Goal: Entertainment & Leisure: Browse casually

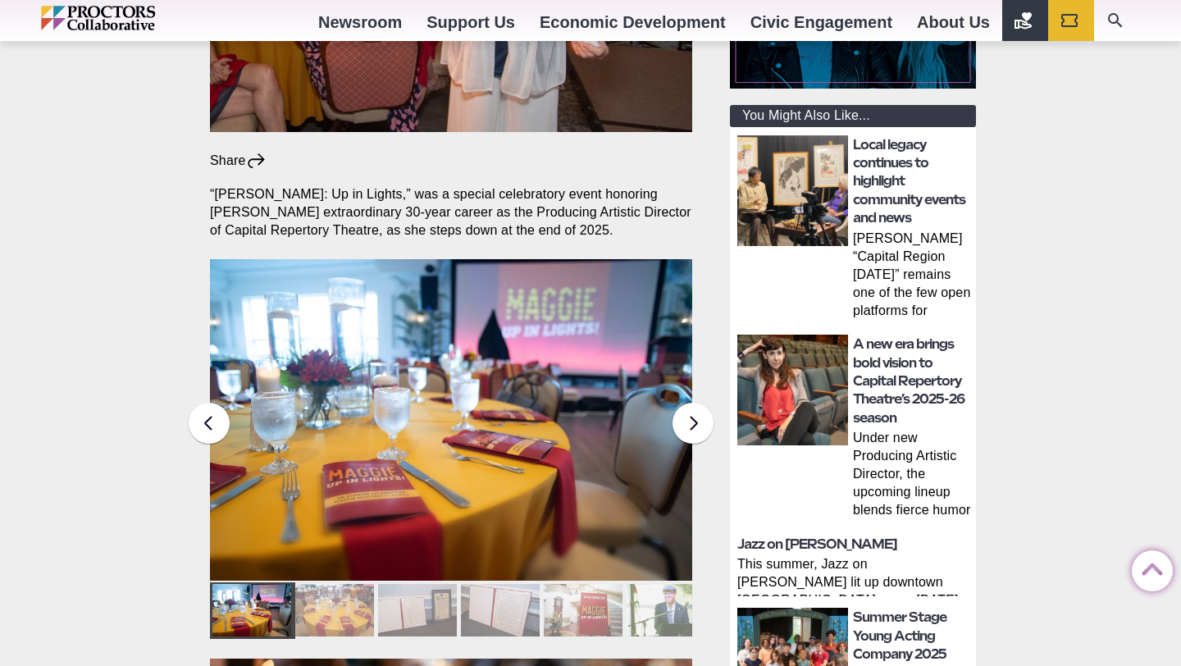
scroll to position [501, 0]
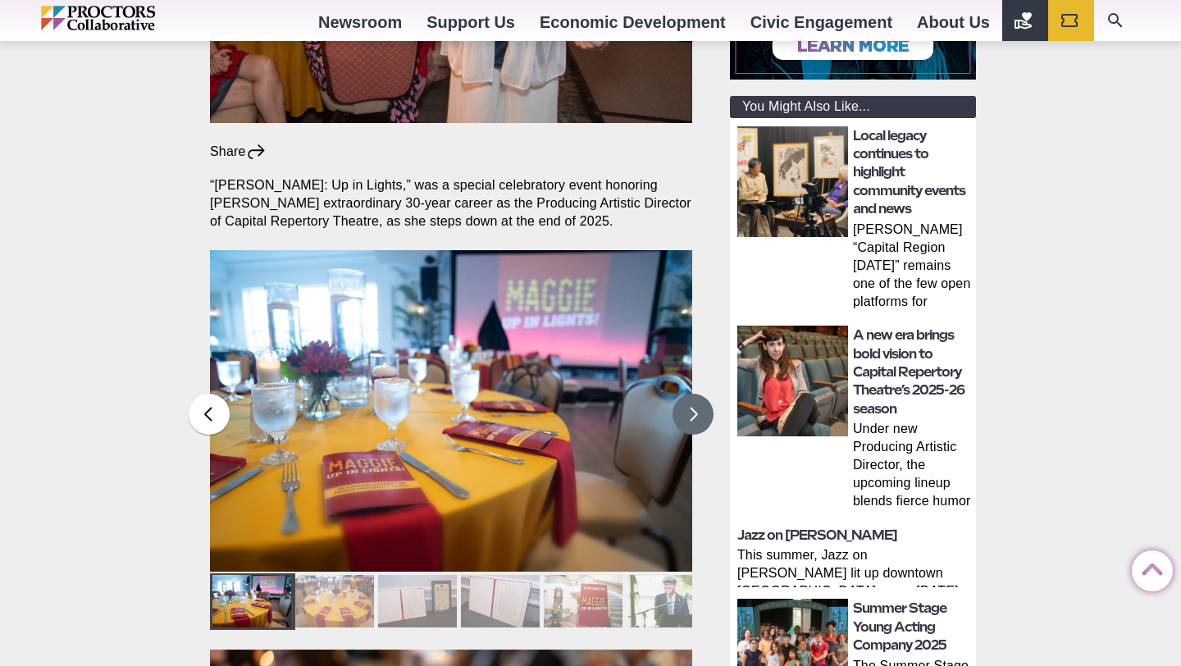
click at [682, 394] on button at bounding box center [693, 414] width 41 height 41
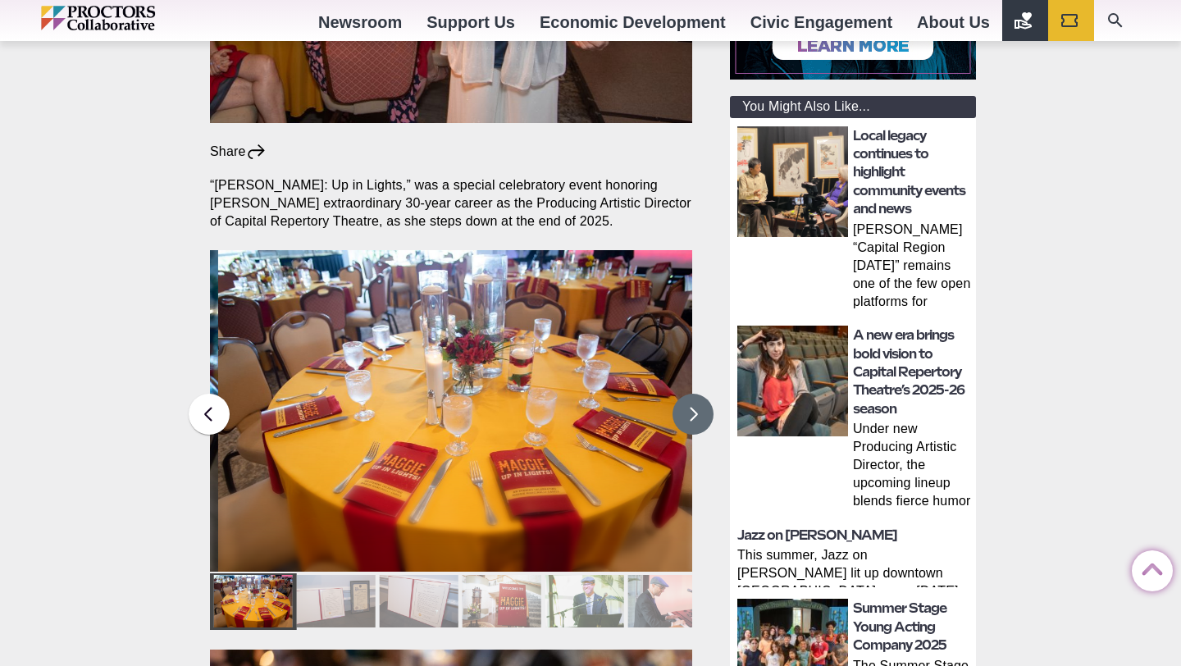
click at [682, 394] on button at bounding box center [693, 414] width 41 height 41
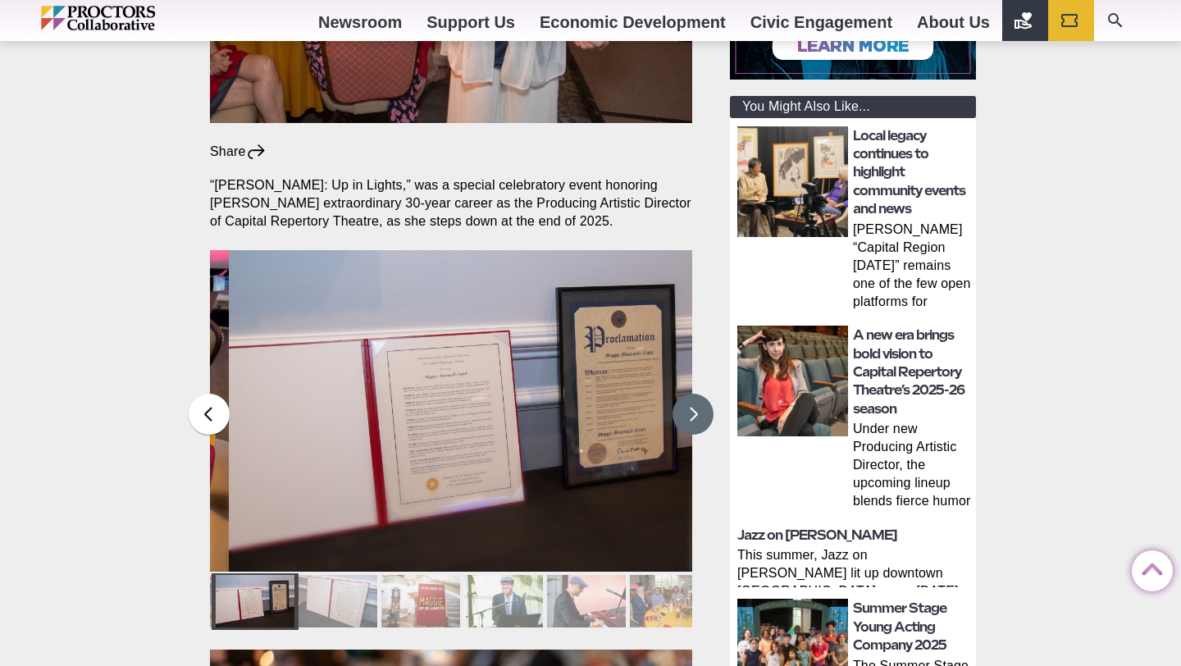
click at [682, 394] on button at bounding box center [693, 414] width 41 height 41
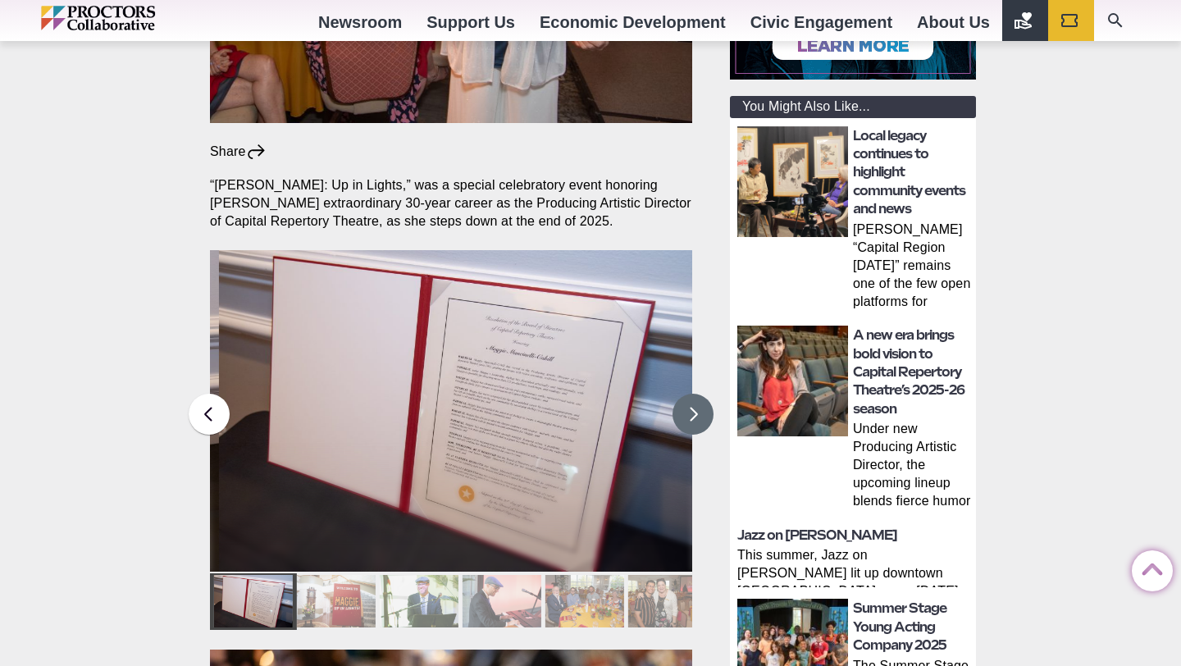
click at [682, 394] on button at bounding box center [693, 414] width 41 height 41
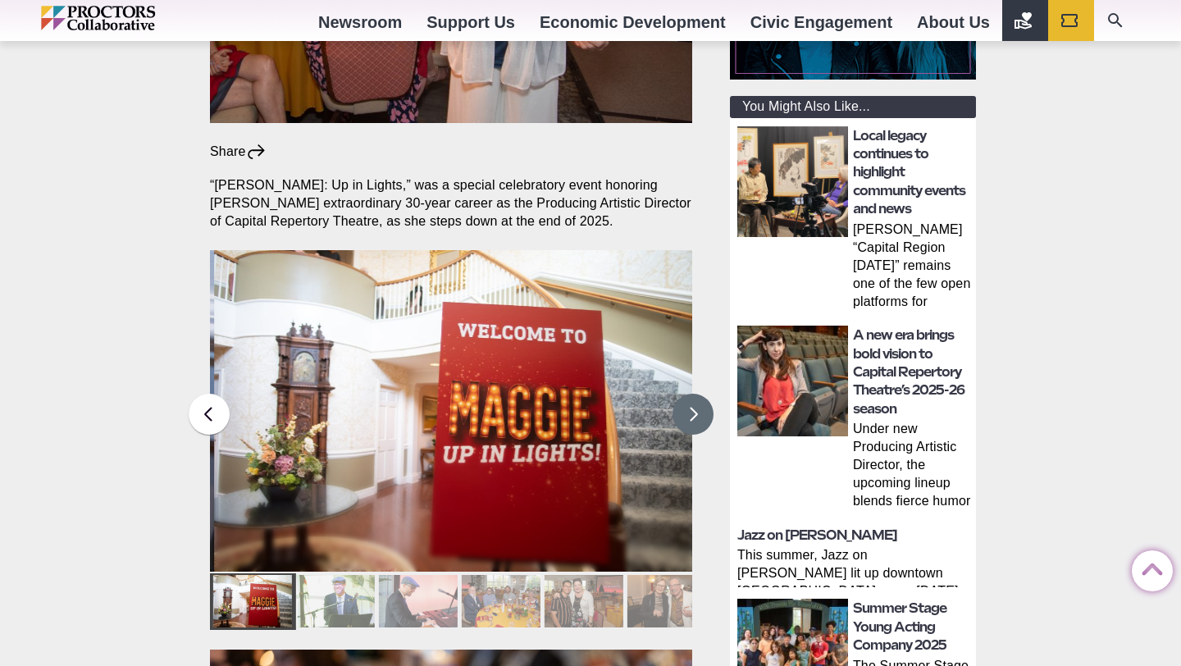
click at [682, 394] on button at bounding box center [693, 414] width 41 height 41
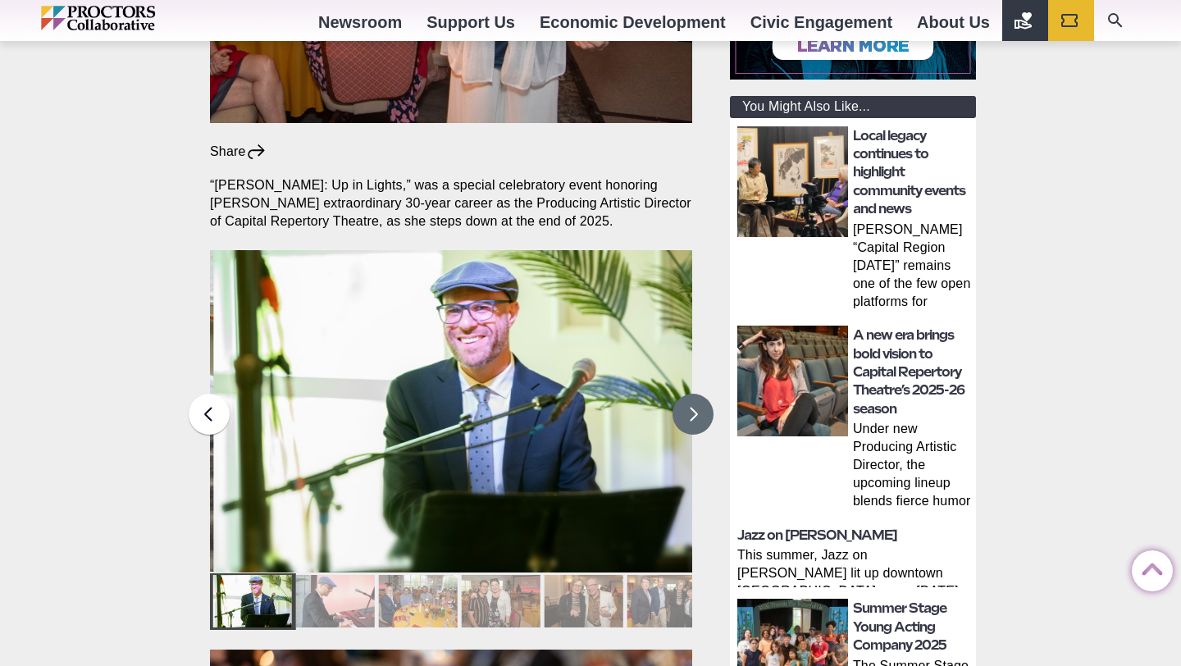
click at [682, 394] on button at bounding box center [693, 414] width 41 height 41
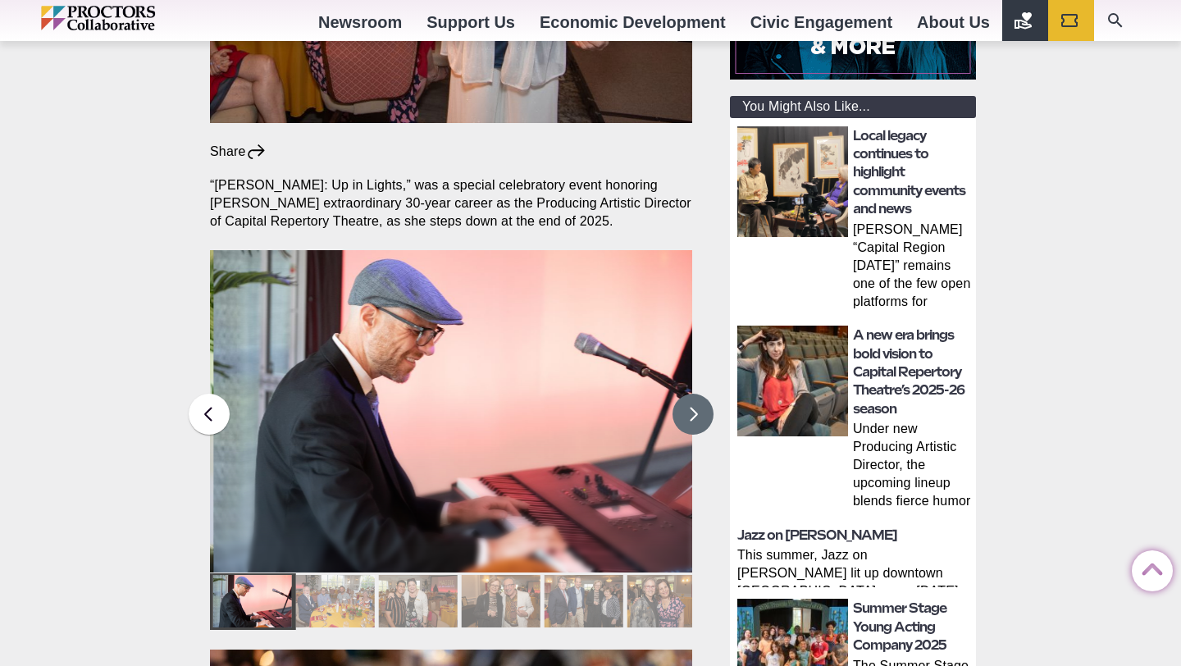
click at [682, 394] on button at bounding box center [693, 414] width 41 height 41
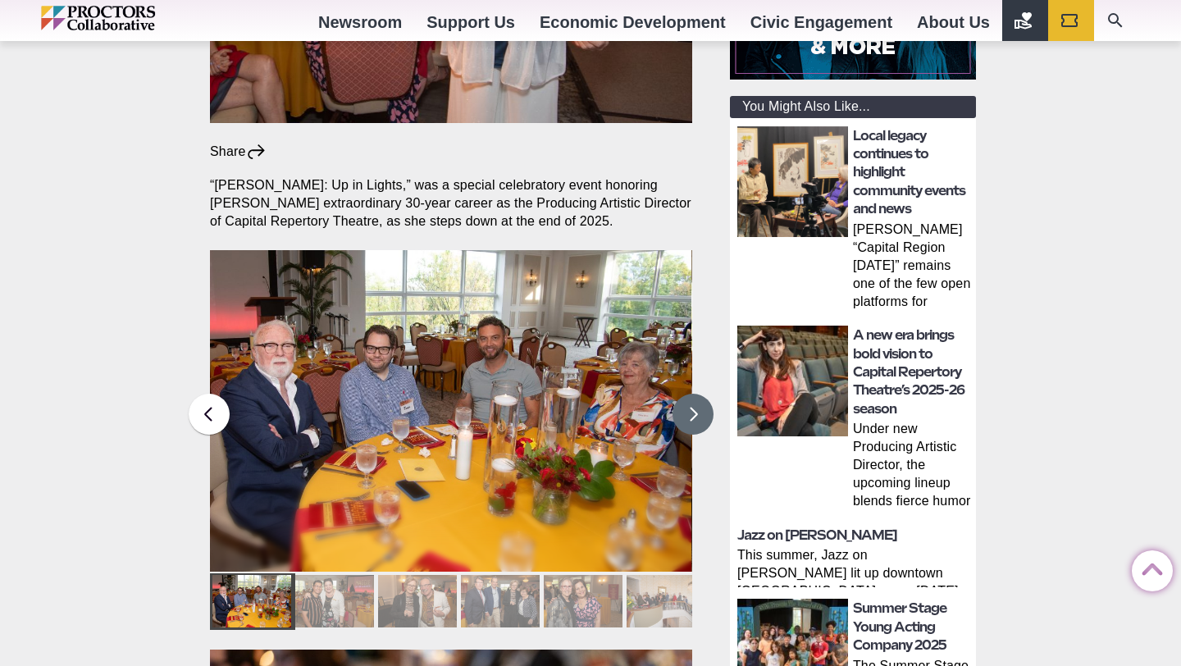
click at [682, 394] on button at bounding box center [693, 414] width 41 height 41
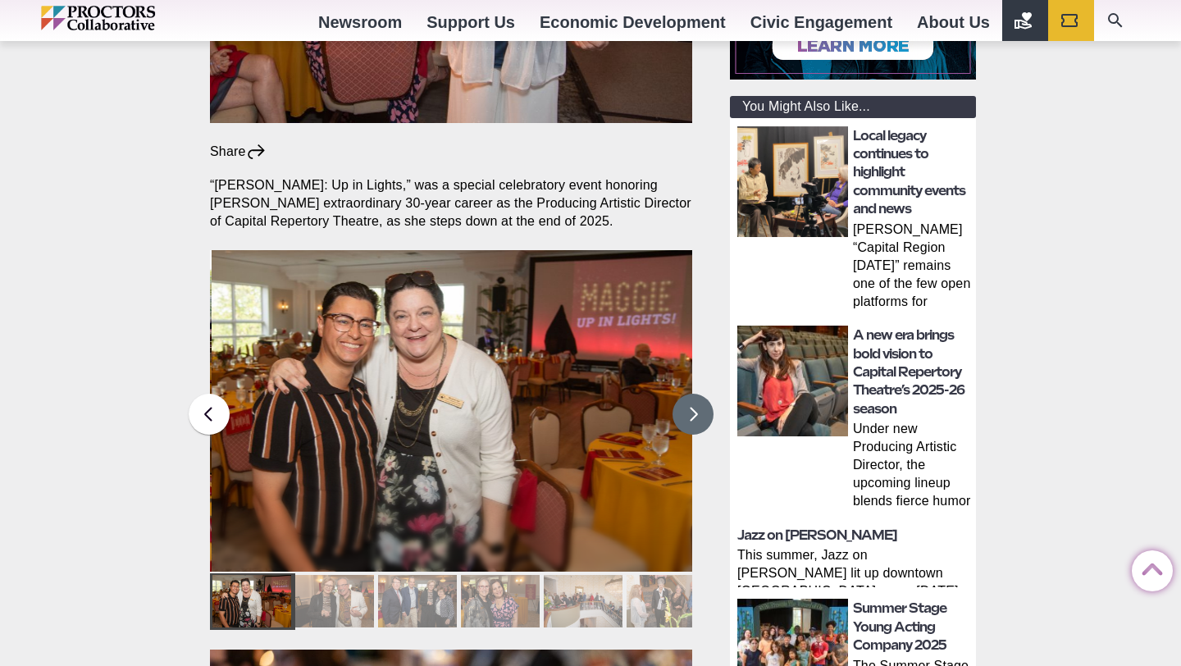
click at [682, 394] on button at bounding box center [693, 414] width 41 height 41
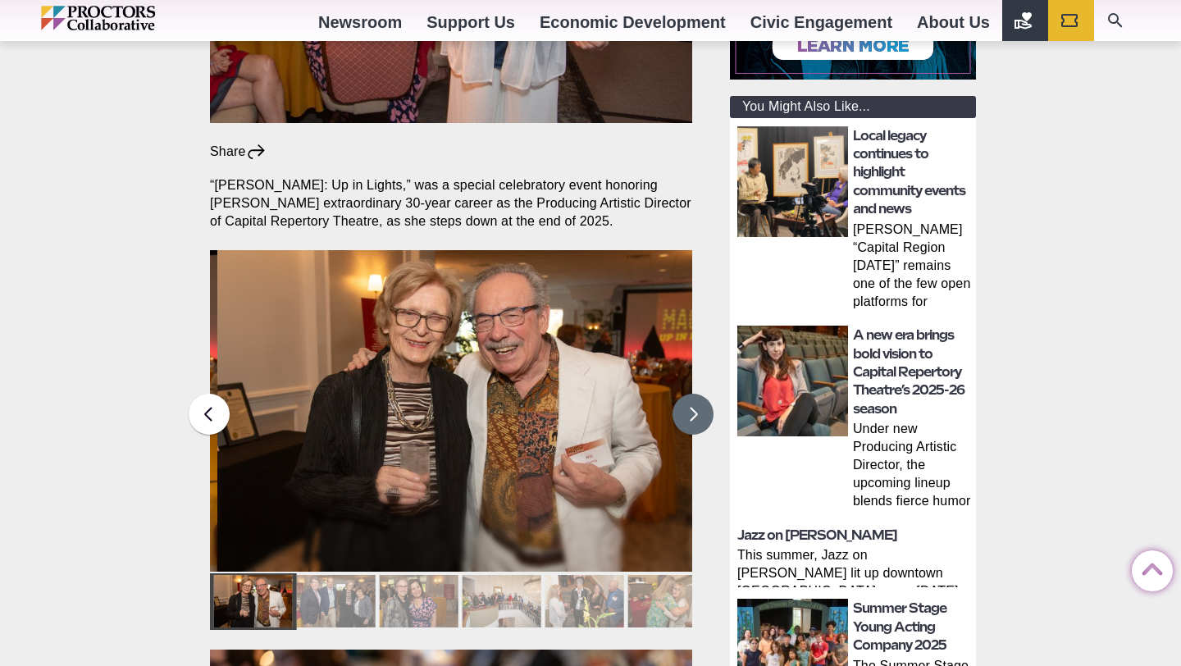
click at [682, 394] on button at bounding box center [693, 414] width 41 height 41
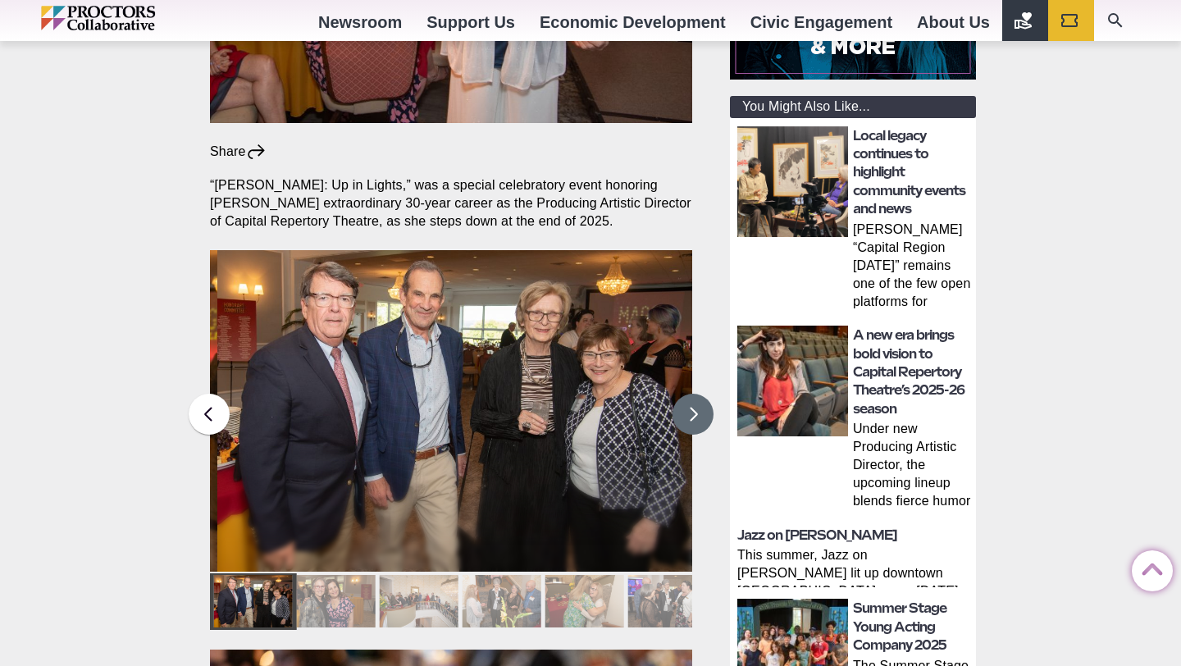
click at [682, 394] on button at bounding box center [693, 414] width 41 height 41
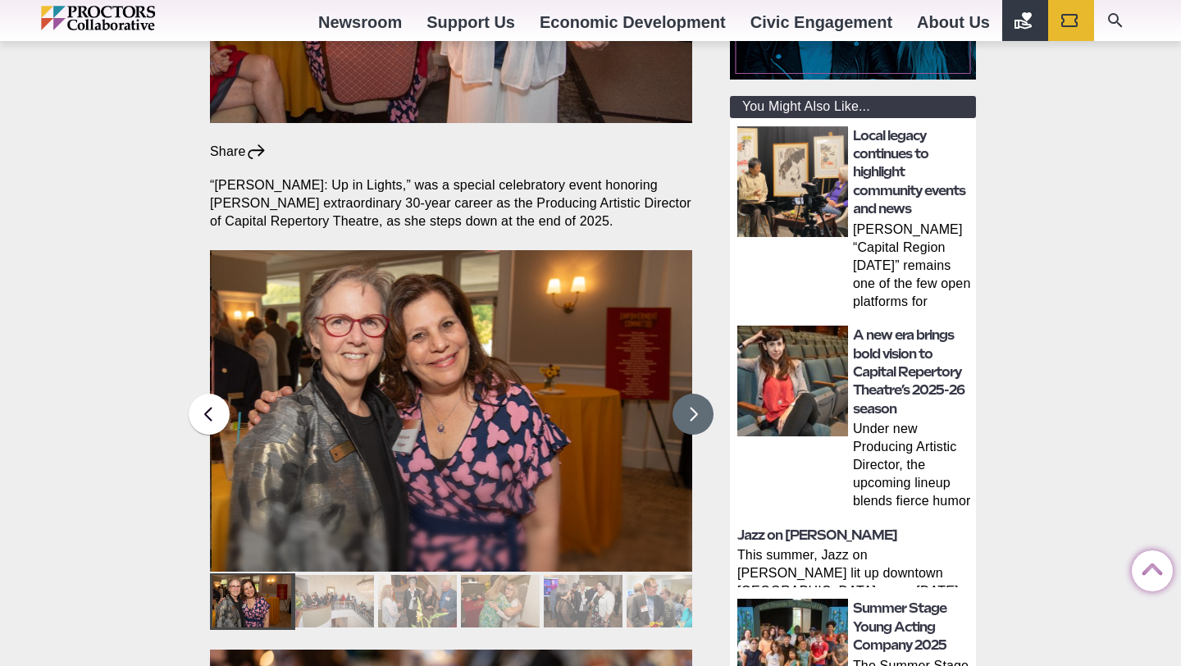
click at [682, 394] on button at bounding box center [693, 414] width 41 height 41
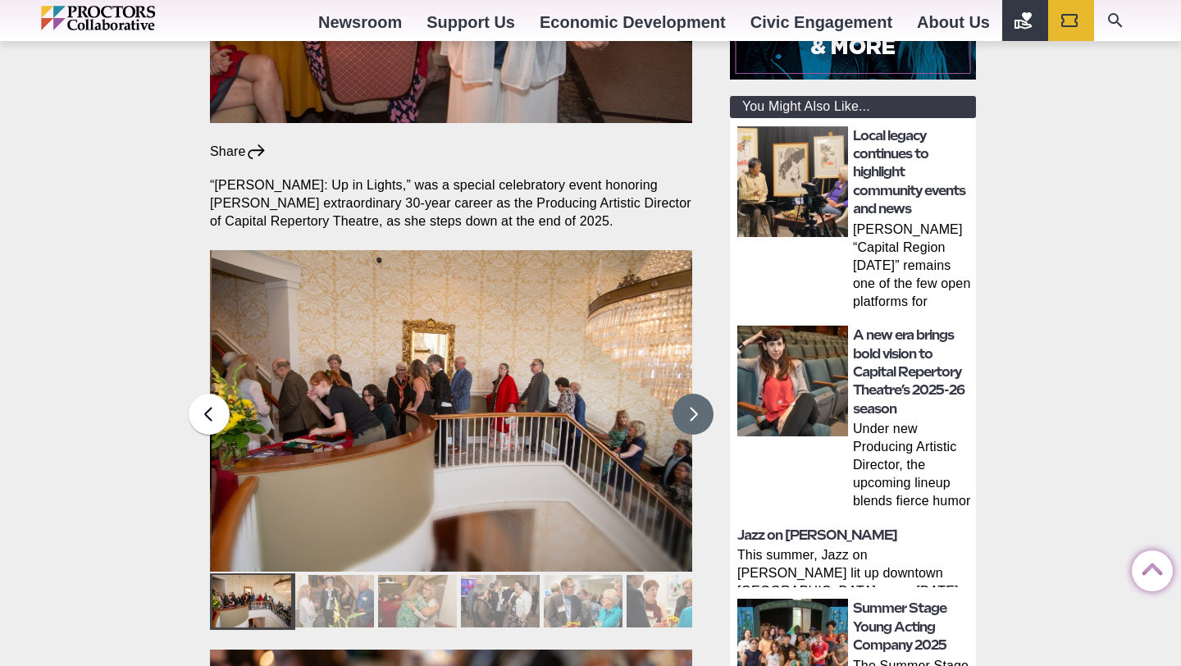
click at [682, 394] on button at bounding box center [693, 414] width 41 height 41
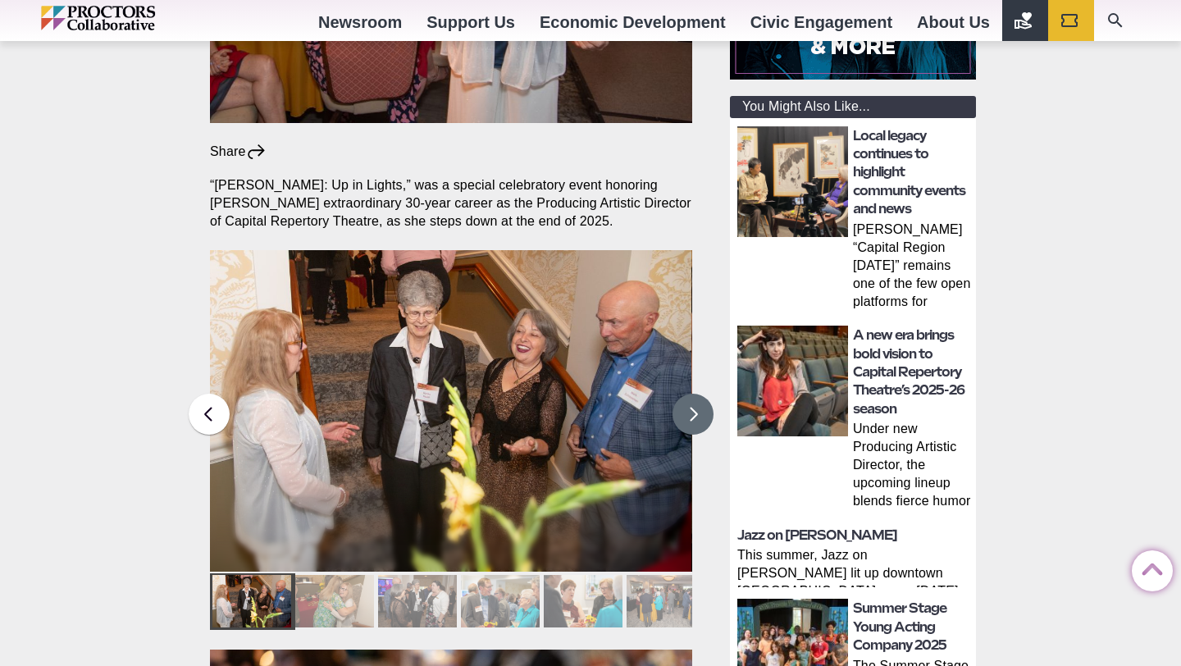
click at [683, 394] on button at bounding box center [693, 414] width 41 height 41
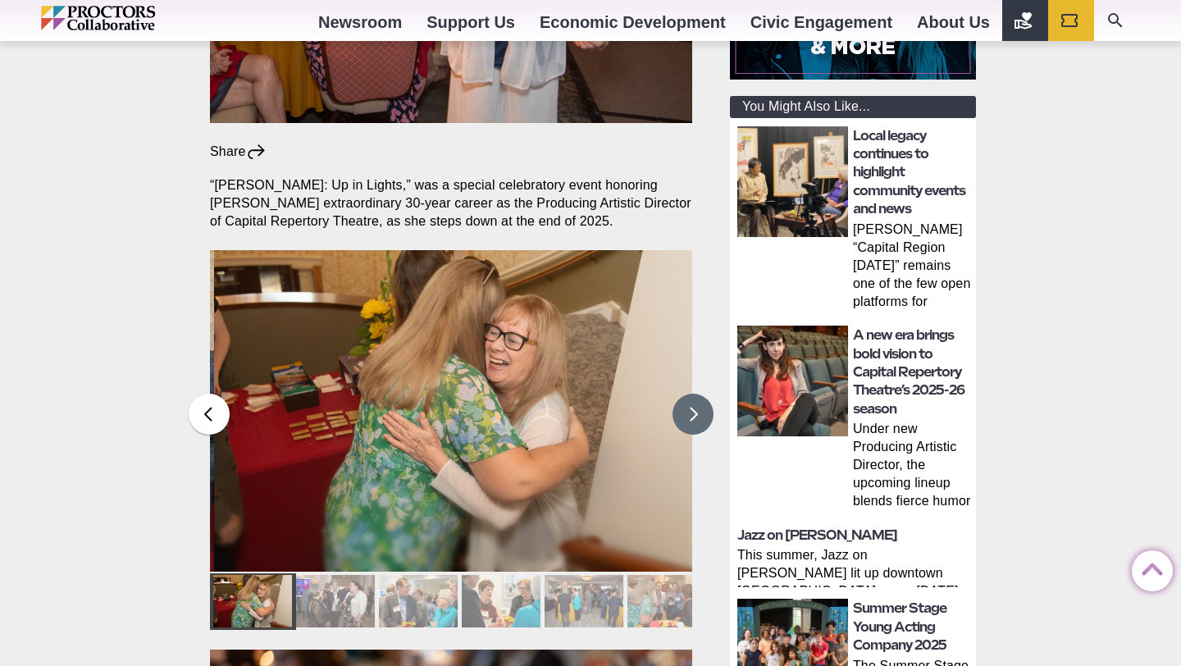
click at [683, 394] on button at bounding box center [693, 414] width 41 height 41
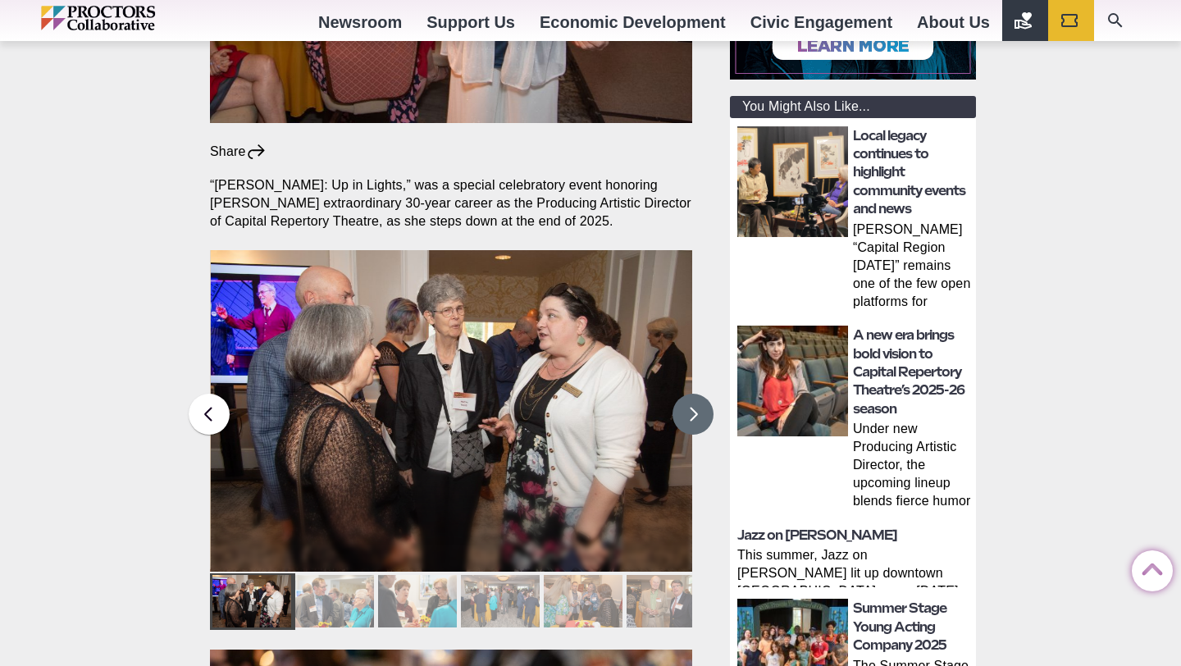
click at [683, 394] on button at bounding box center [693, 414] width 41 height 41
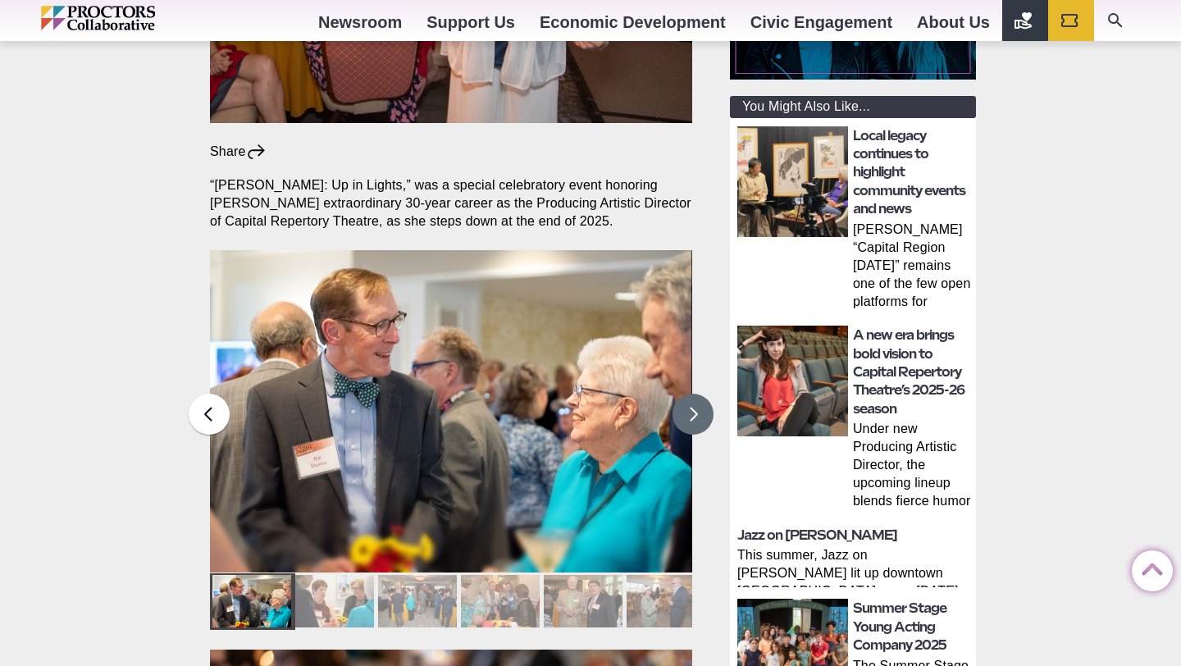
click at [683, 394] on button at bounding box center [693, 414] width 41 height 41
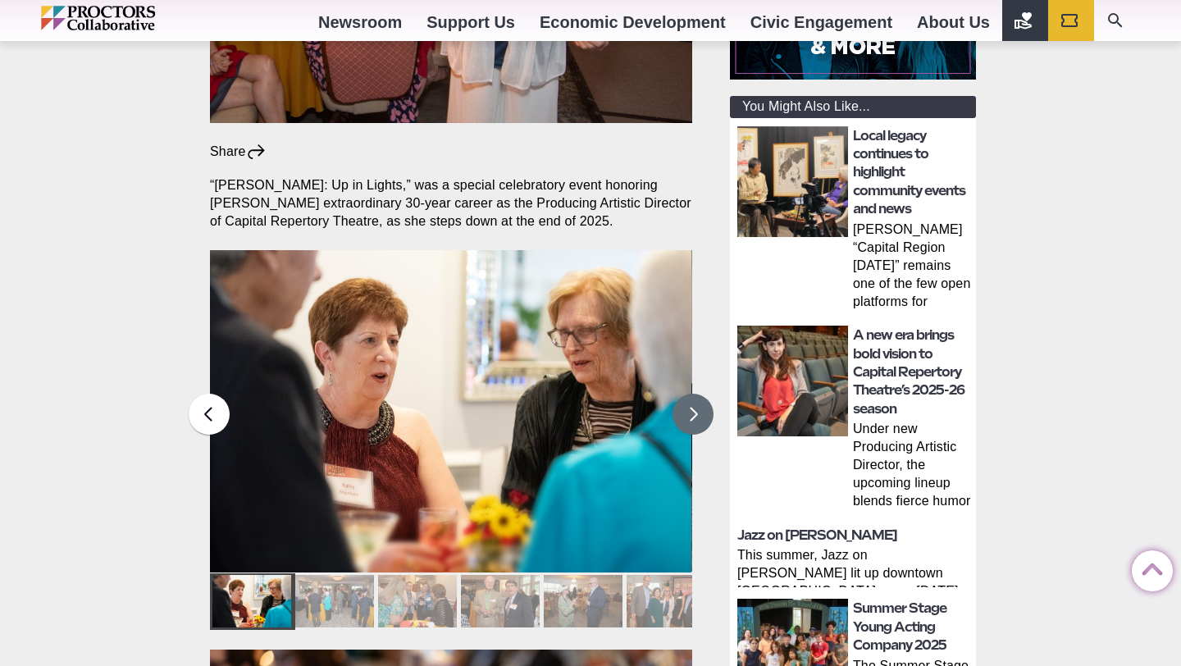
click at [684, 394] on button at bounding box center [693, 414] width 41 height 41
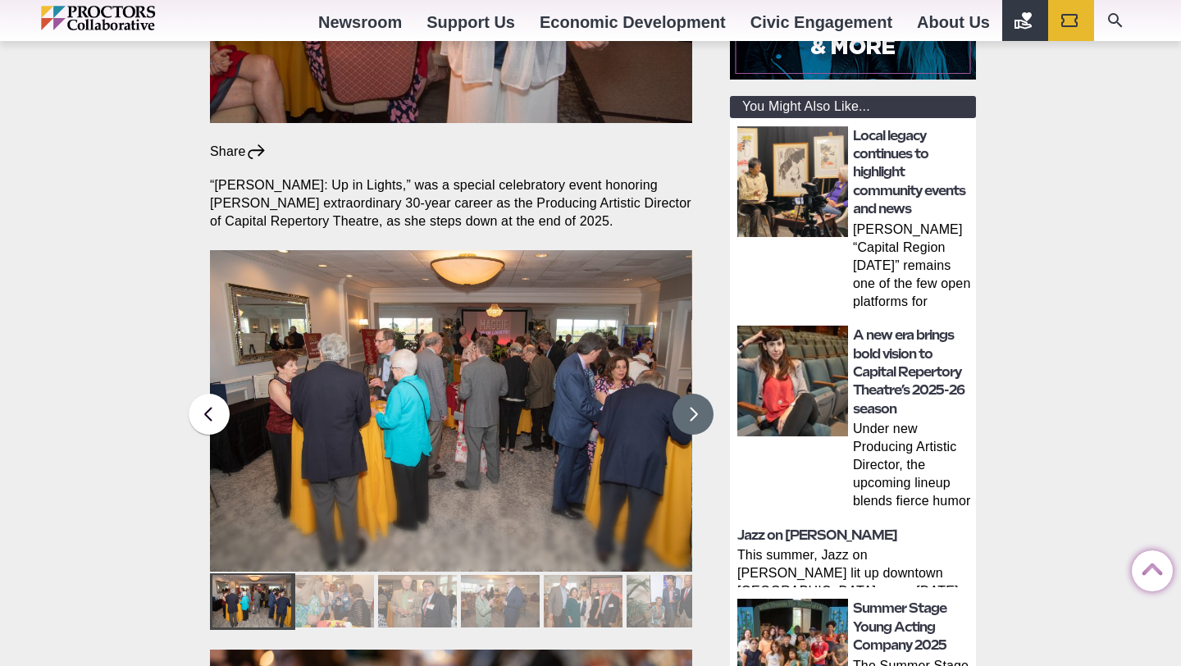
click at [684, 394] on button at bounding box center [693, 414] width 41 height 41
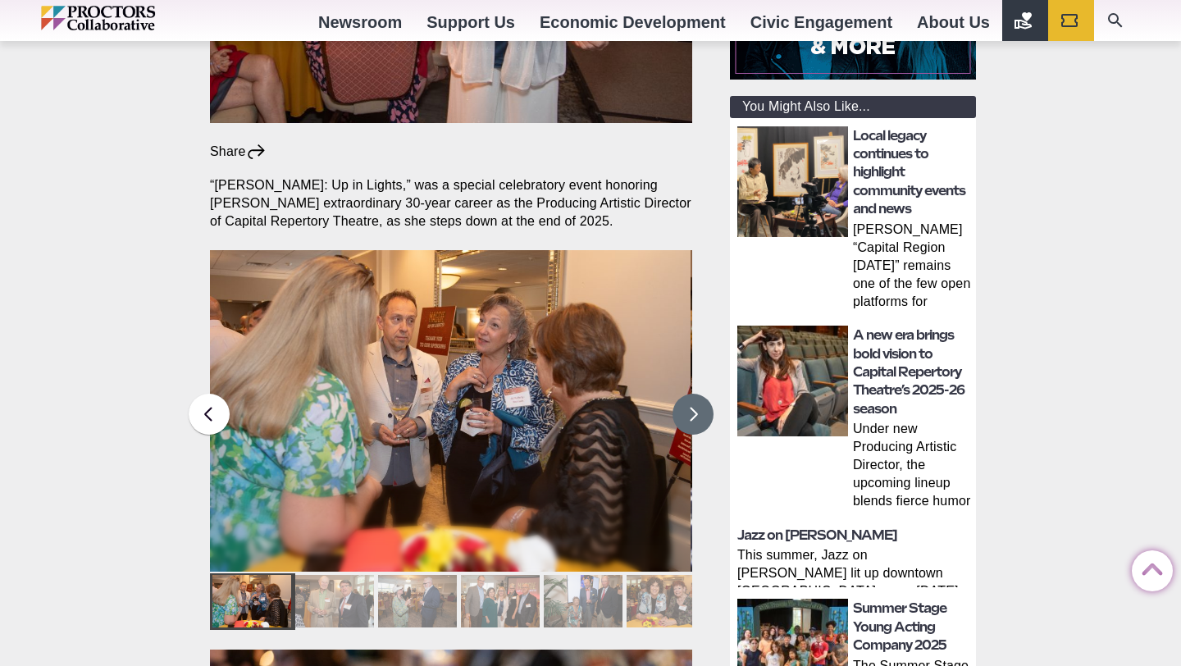
click at [685, 394] on button at bounding box center [693, 414] width 41 height 41
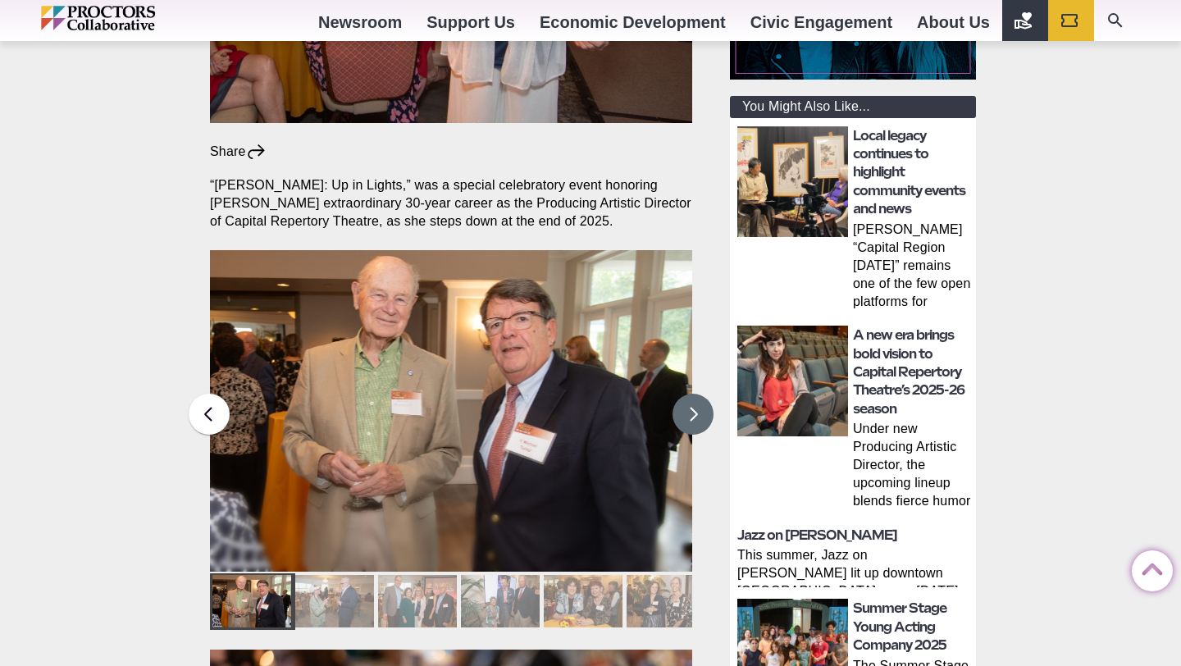
click at [685, 394] on button at bounding box center [693, 414] width 41 height 41
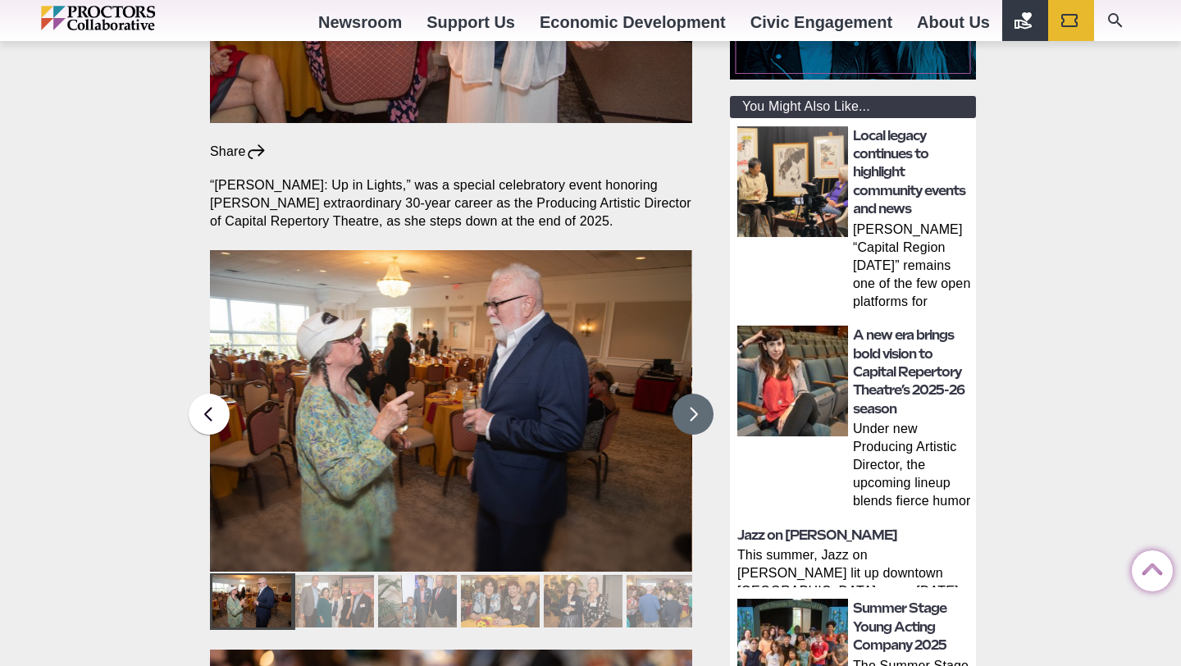
click at [685, 394] on button at bounding box center [693, 414] width 41 height 41
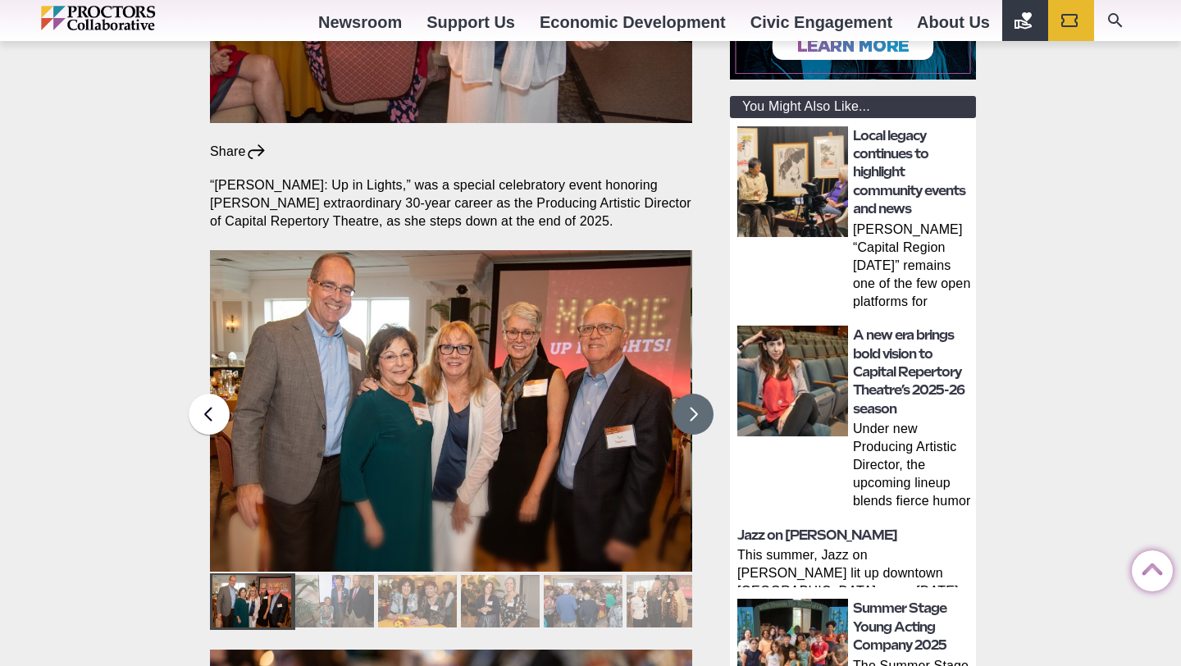
click at [685, 394] on button at bounding box center [693, 414] width 41 height 41
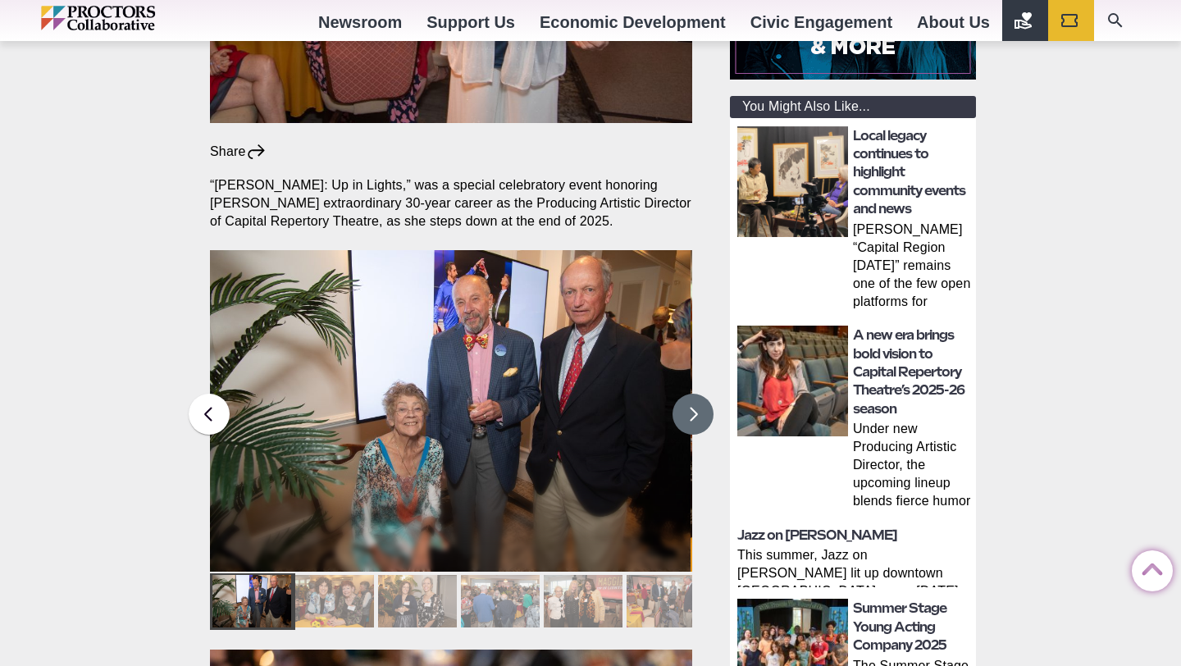
click at [686, 394] on button at bounding box center [693, 414] width 41 height 41
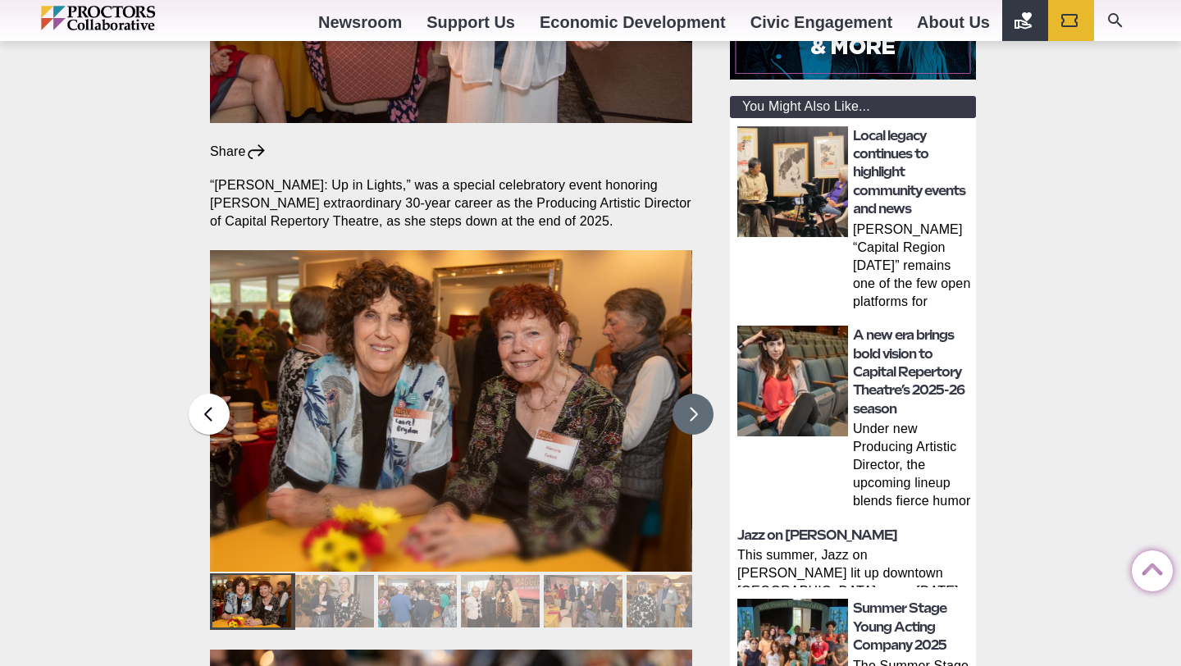
click at [687, 394] on button at bounding box center [693, 414] width 41 height 41
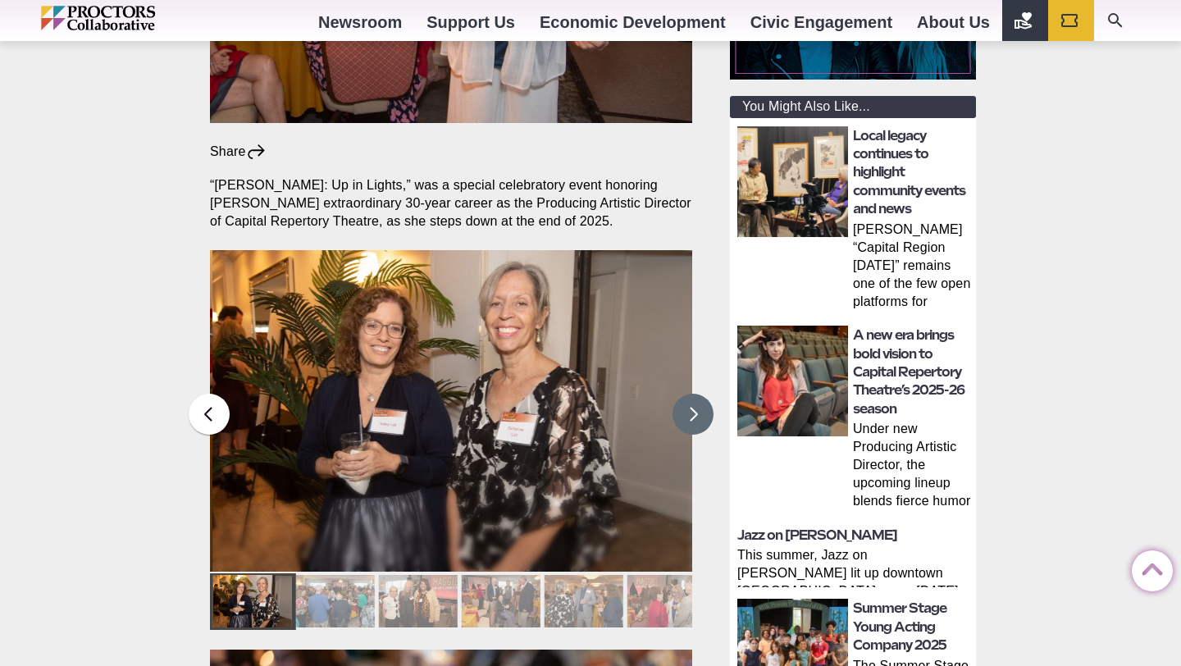
click at [687, 394] on button at bounding box center [693, 414] width 41 height 41
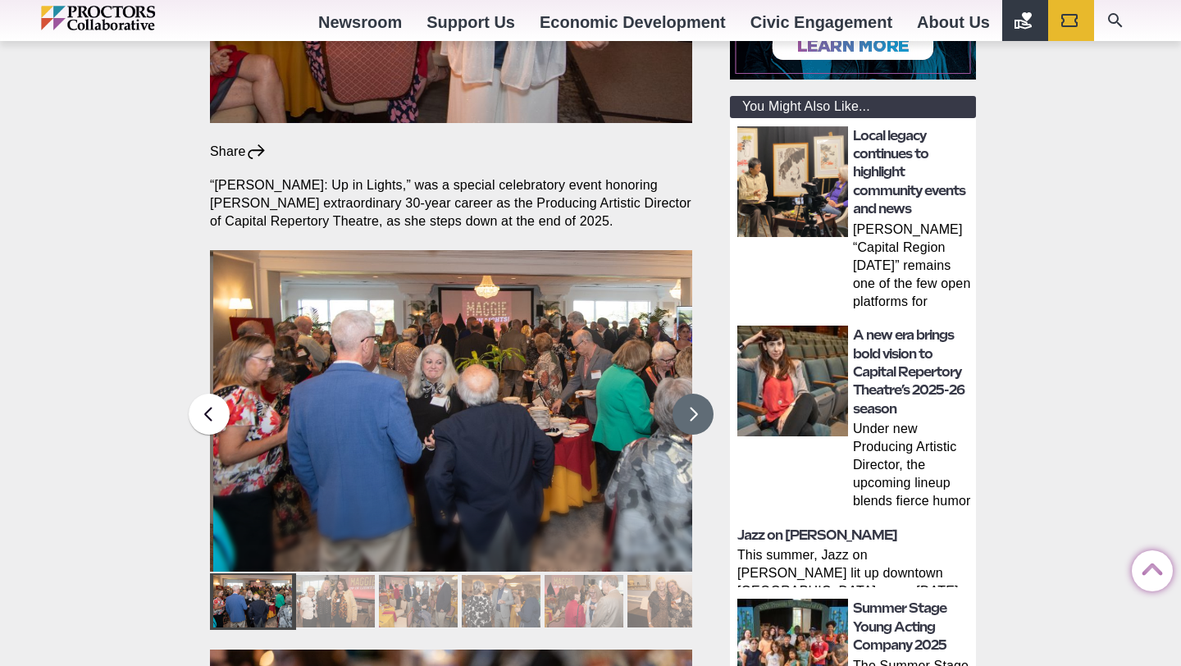
click at [687, 394] on button at bounding box center [693, 414] width 41 height 41
